Goal: Transaction & Acquisition: Download file/media

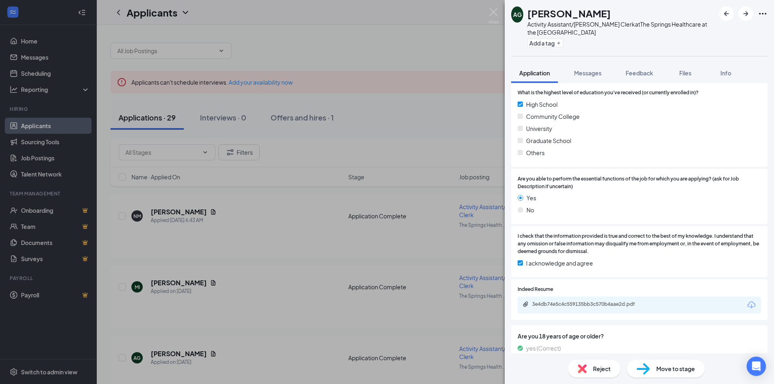
scroll to position [282, 0]
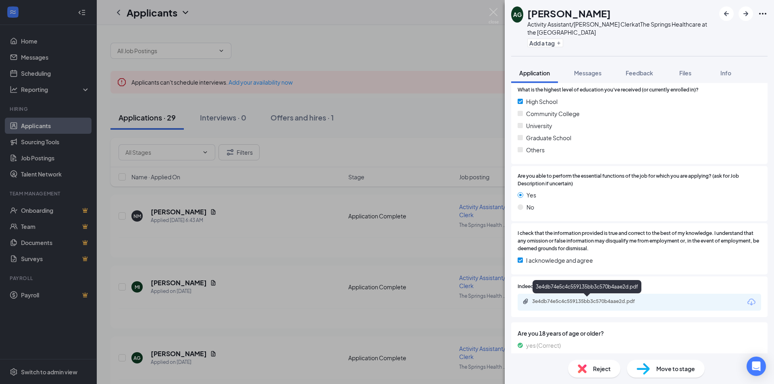
click at [580, 301] on div "3e4db74e5c4c559135bb3c570b4aae2d.pdf" at bounding box center [588, 301] width 113 height 6
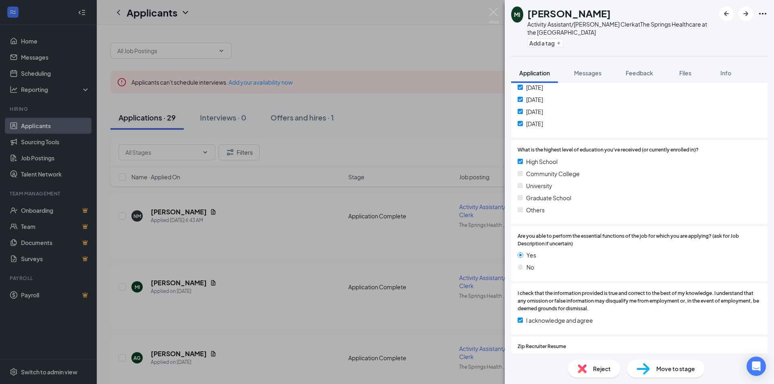
scroll to position [282, 0]
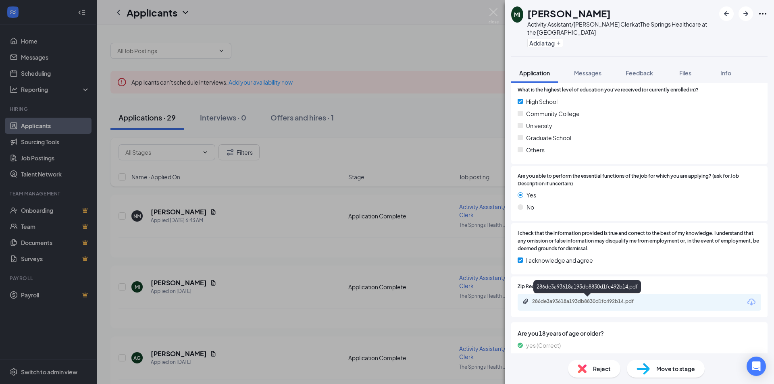
click at [568, 300] on div "286de3a93618a193db8830d1fc492b14.pdf" at bounding box center [588, 301] width 113 height 6
